Goal: Book appointment/travel/reservation

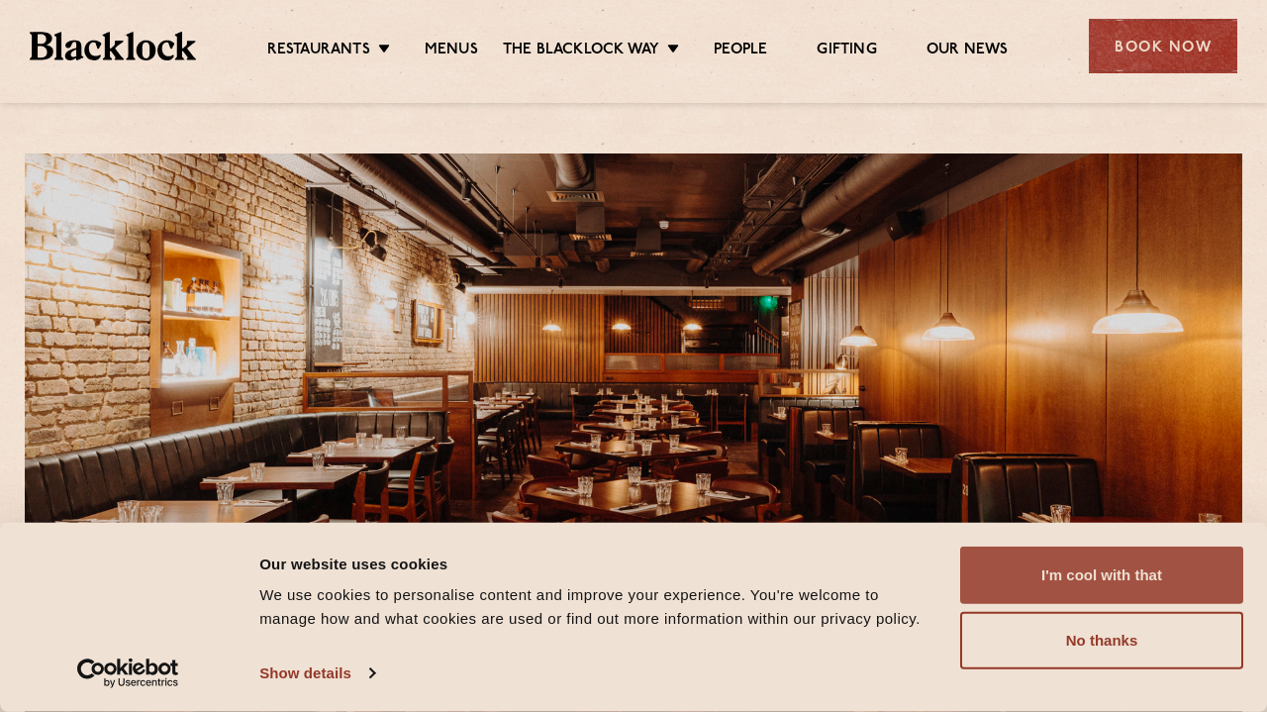
click at [1080, 580] on button "I'm cool with that" at bounding box center [1102, 575] width 283 height 57
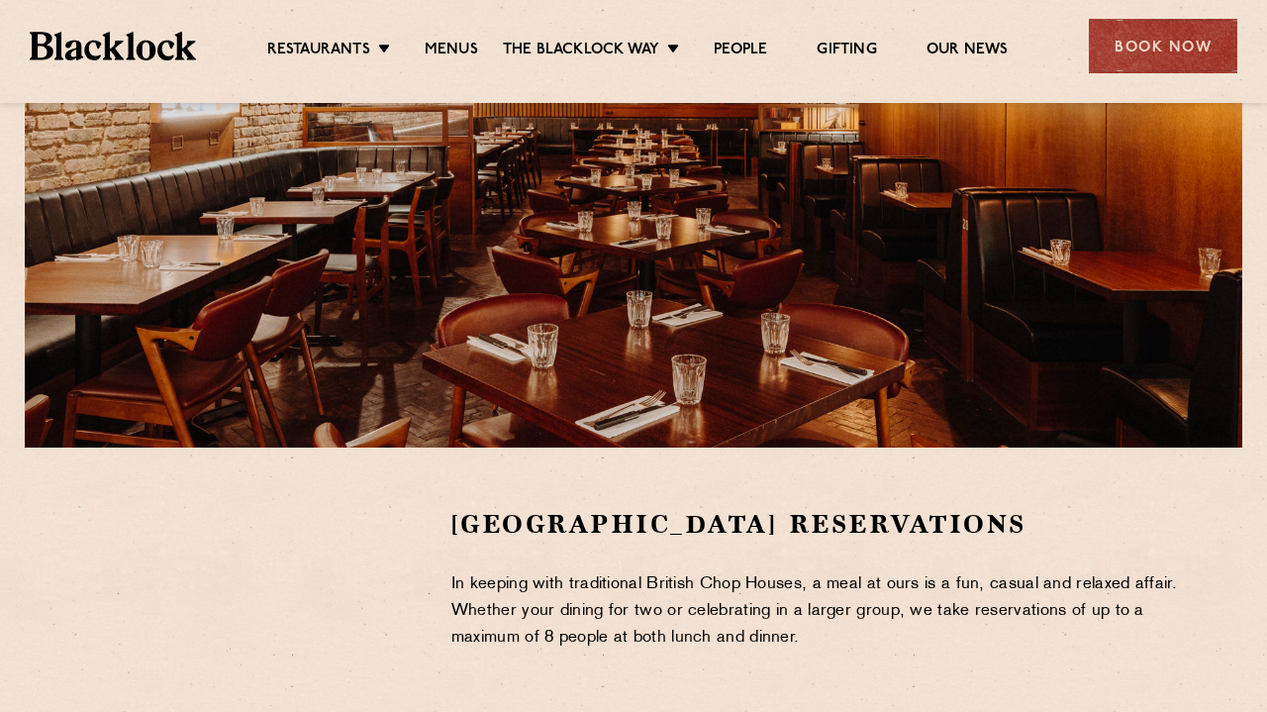
scroll to position [36, 0]
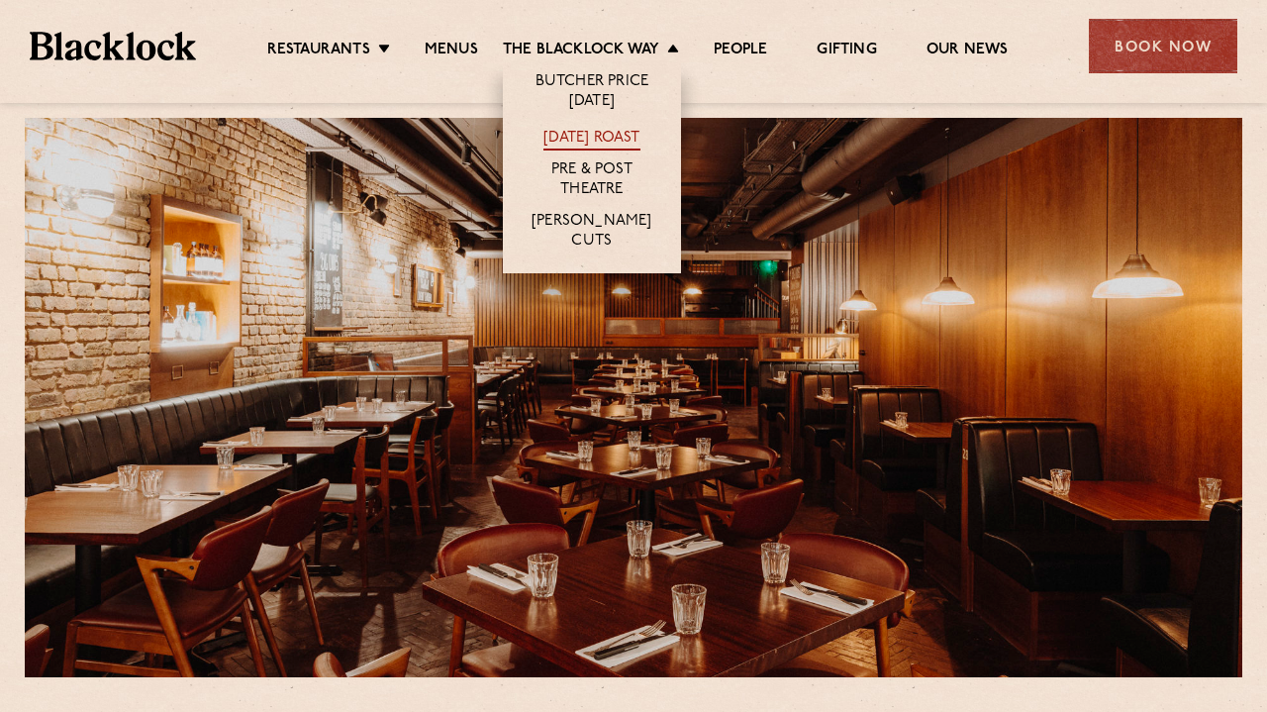
click at [596, 130] on link "[DATE] Roast" at bounding box center [592, 140] width 96 height 22
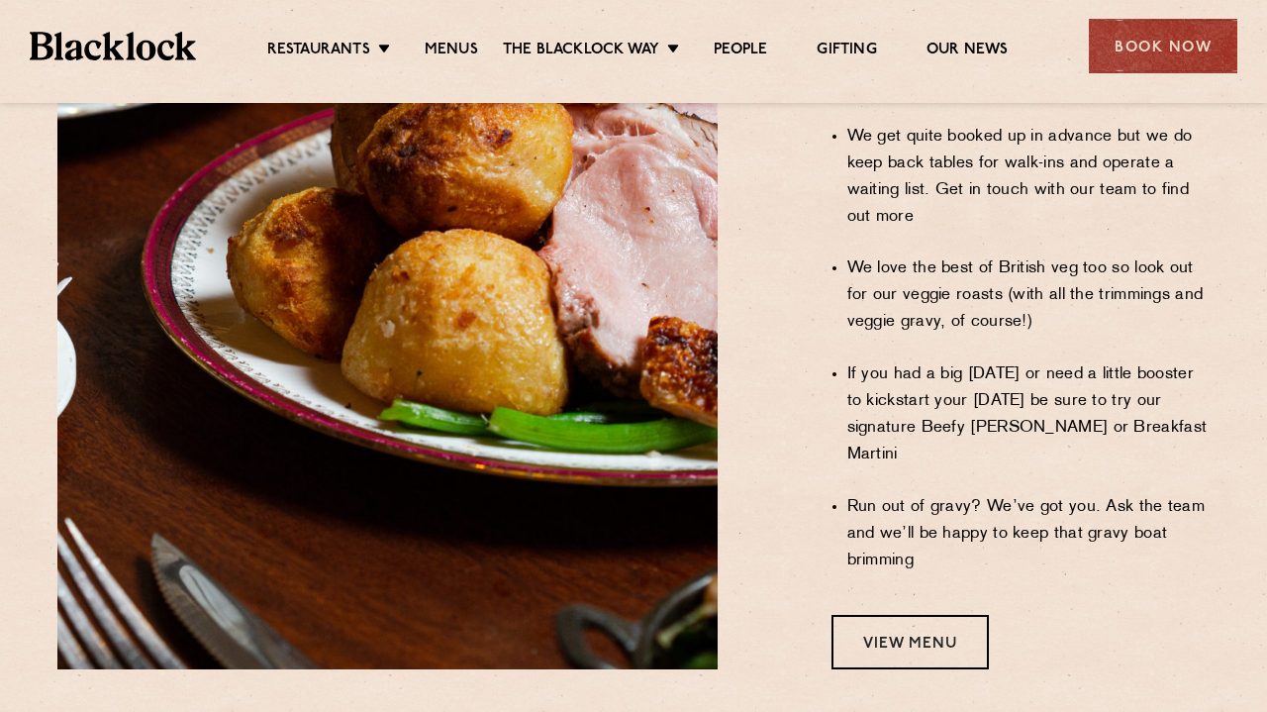
scroll to position [1625, 0]
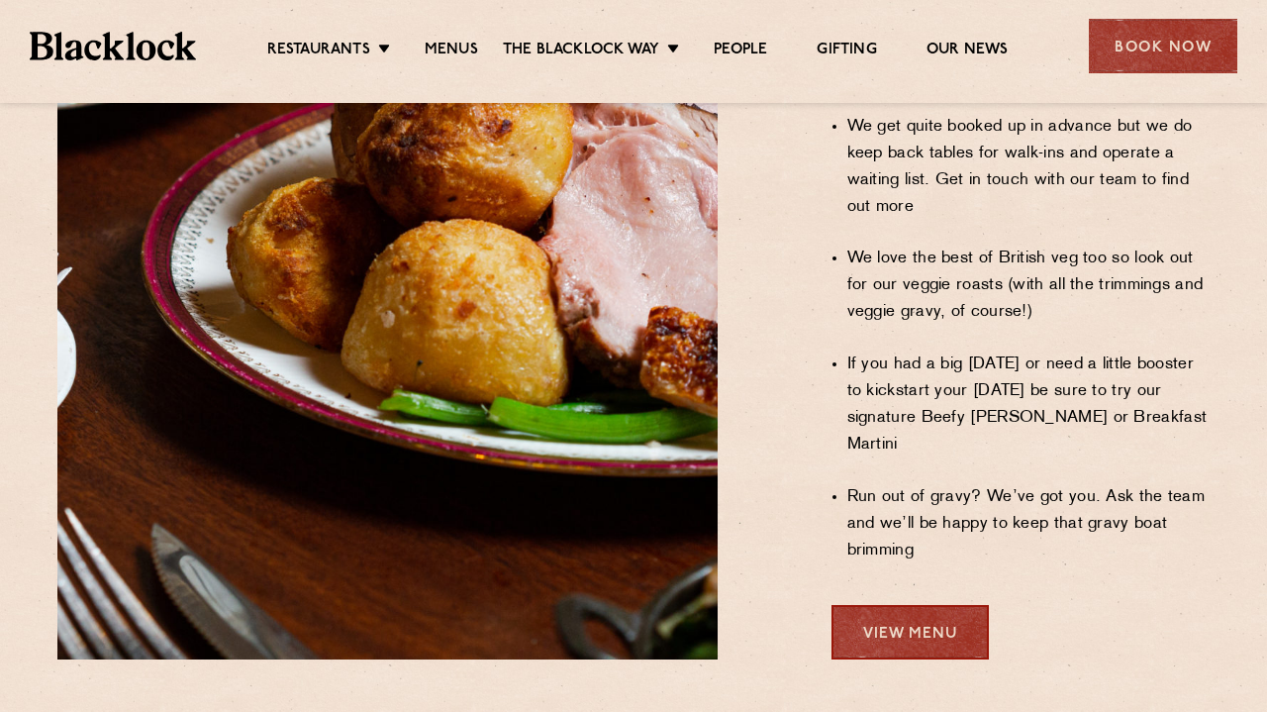
click at [926, 605] on link "View Menu" at bounding box center [910, 632] width 157 height 54
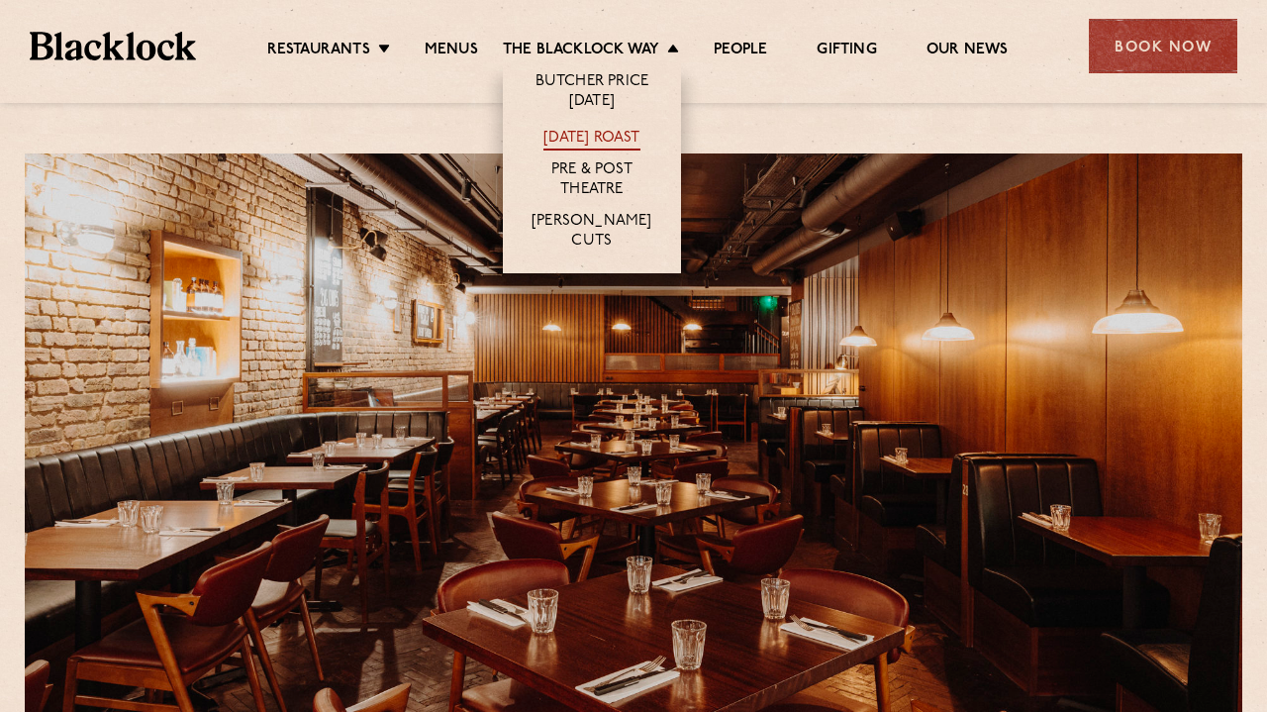
click at [626, 132] on link "[DATE] Roast" at bounding box center [592, 140] width 96 height 22
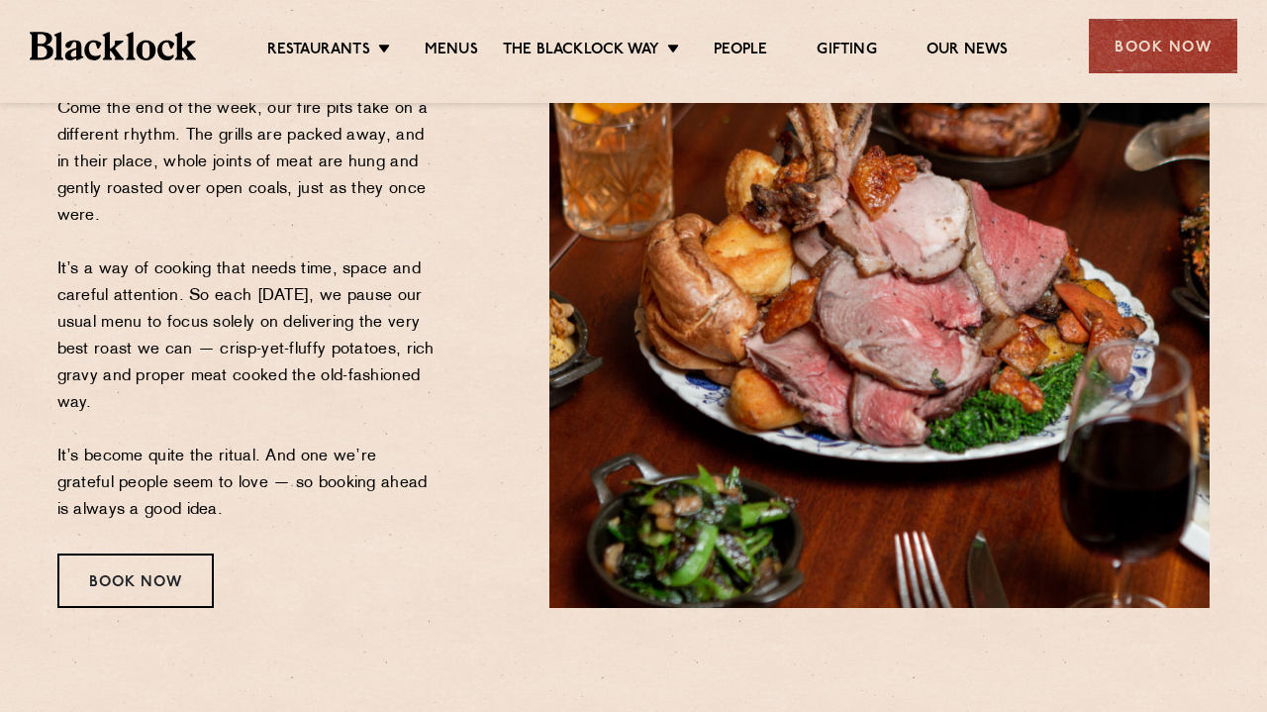
scroll to position [347, 0]
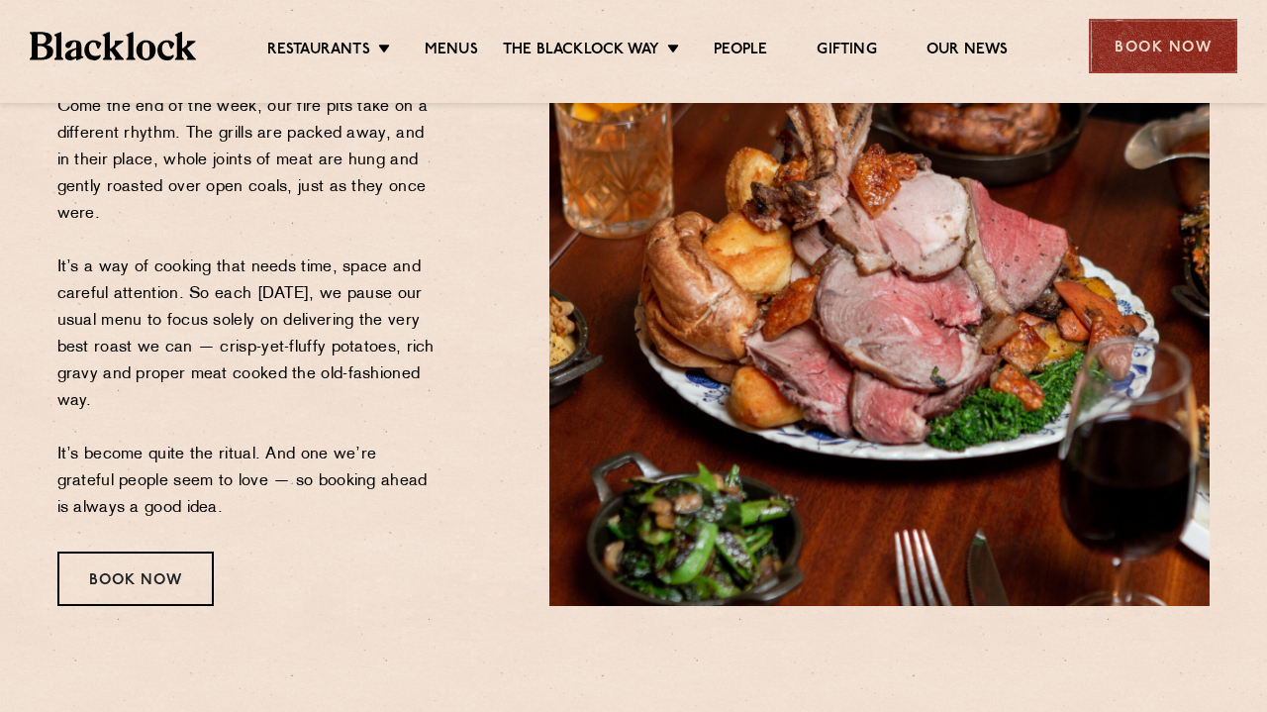
click at [1138, 52] on div "Book Now" at bounding box center [1163, 46] width 149 height 54
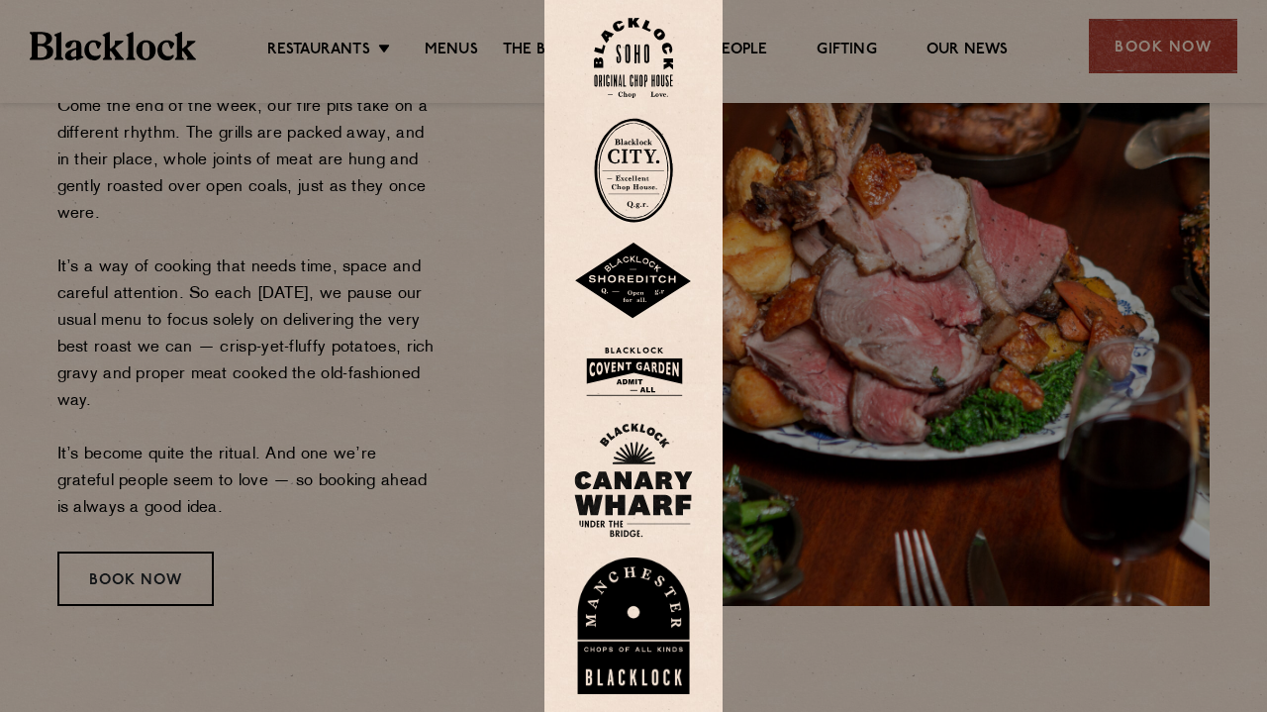
click at [646, 364] on img at bounding box center [633, 372] width 119 height 64
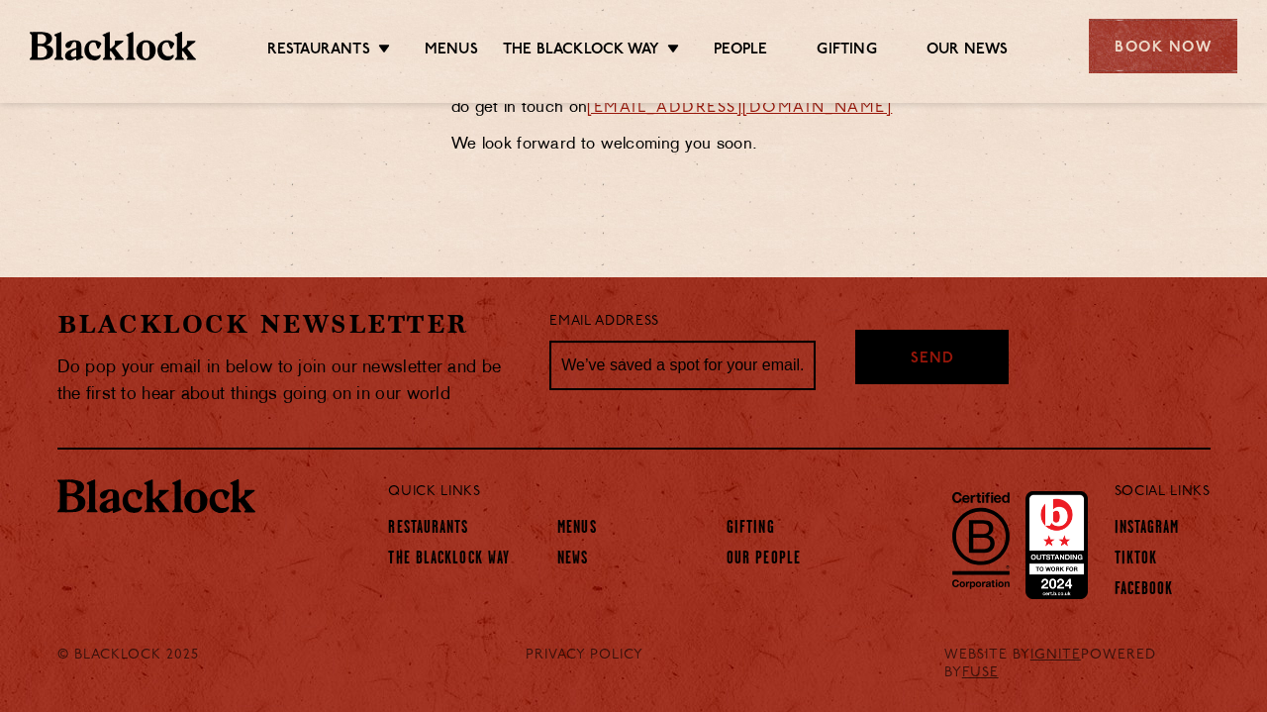
scroll to position [1193, 0]
click at [455, 523] on link "Restaurants" at bounding box center [428, 530] width 80 height 22
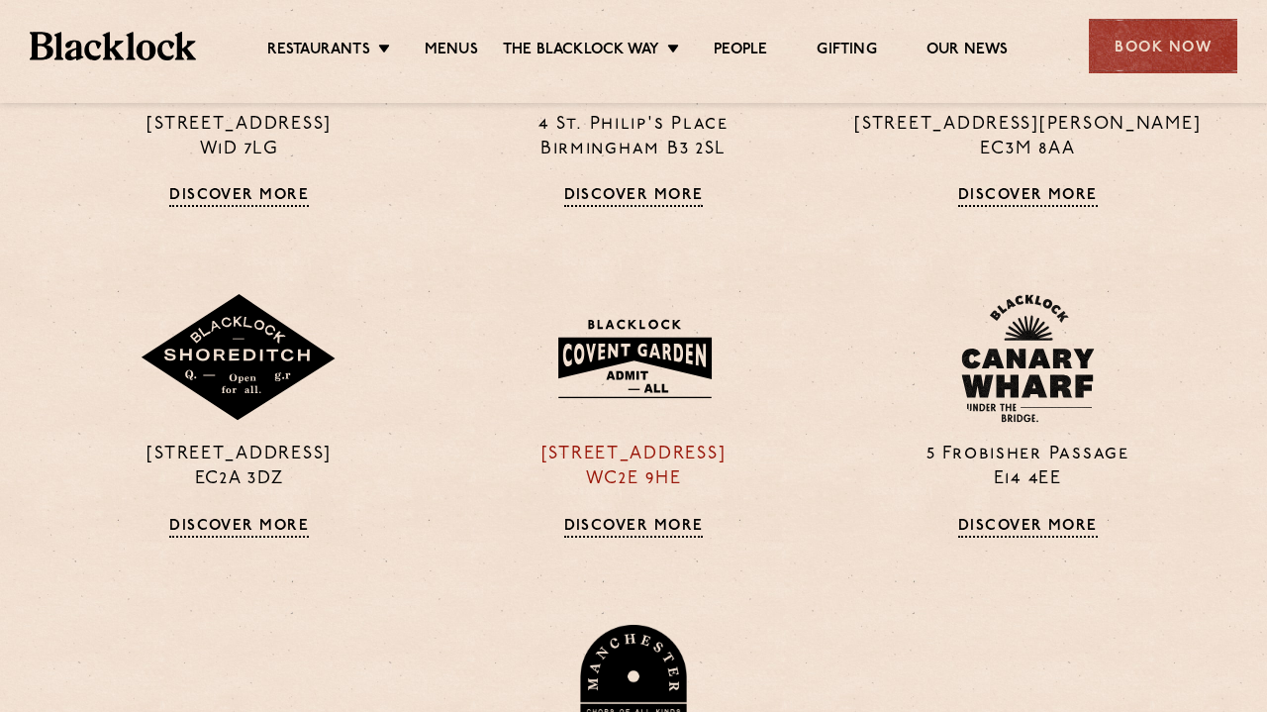
scroll to position [1058, 0]
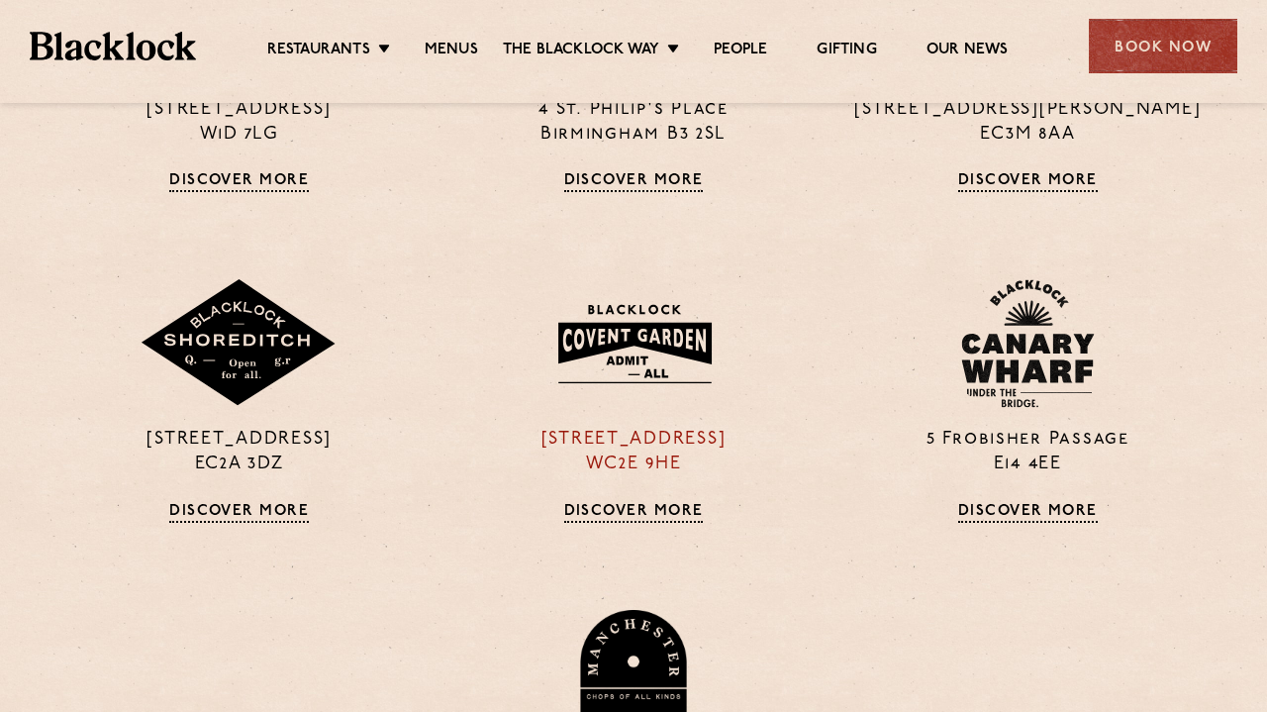
click at [613, 519] on link "Discover More" at bounding box center [634, 513] width 140 height 20
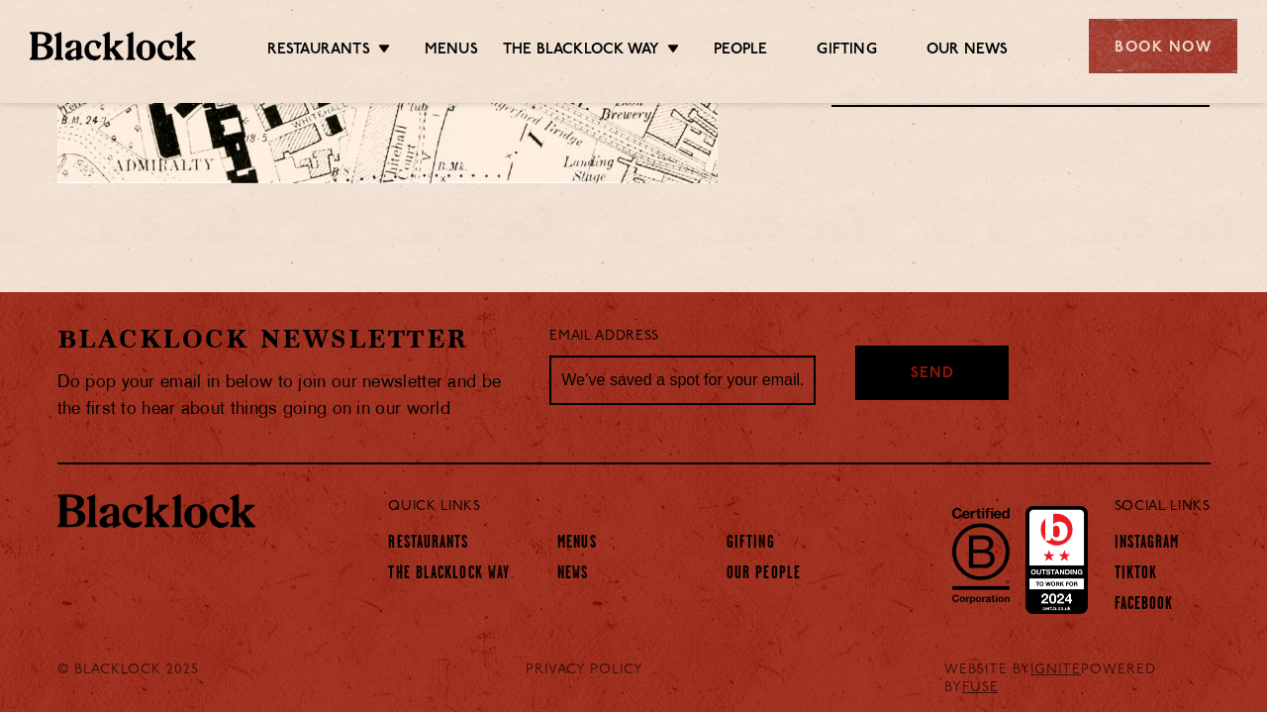
scroll to position [1652, 0]
